Goal: Task Accomplishment & Management: Use online tool/utility

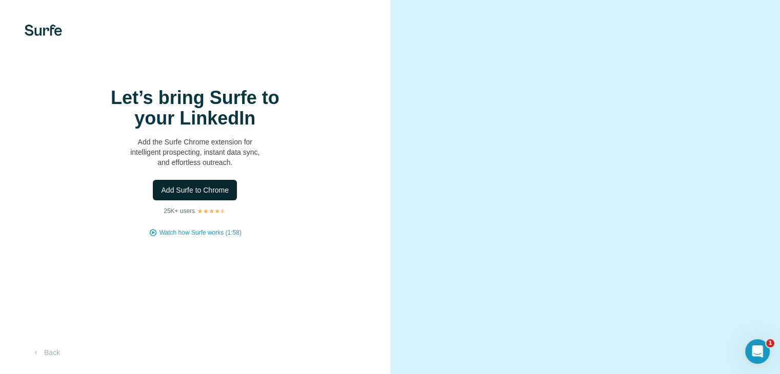
click at [199, 195] on span "Add Surfe to Chrome" at bounding box center [195, 190] width 68 height 10
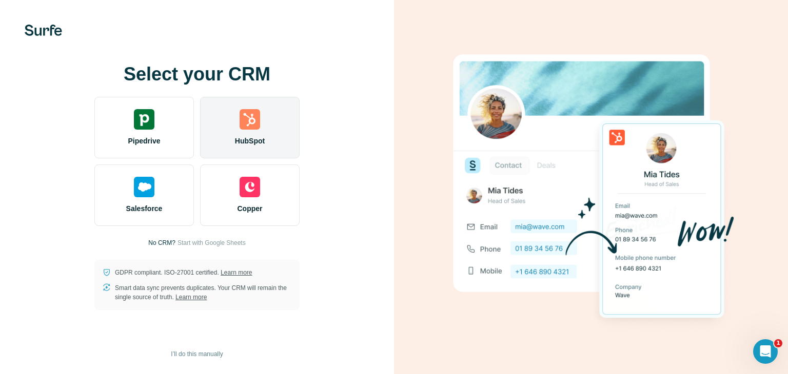
click at [240, 151] on div "HubSpot" at bounding box center [249, 128] width 99 height 62
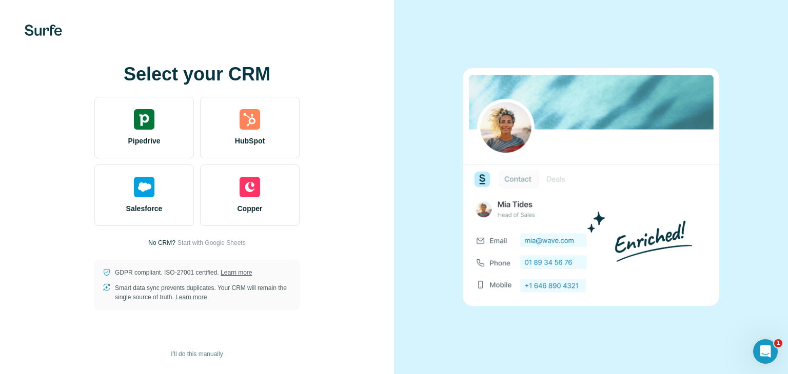
click at [370, 242] on div "Select your CRM Pipedrive HubSpot Salesforce Copper No CRM? Start with Google S…" at bounding box center [197, 187] width 353 height 246
click at [230, 241] on span "Start with Google Sheets" at bounding box center [211, 242] width 68 height 9
